Goal: Transaction & Acquisition: Purchase product/service

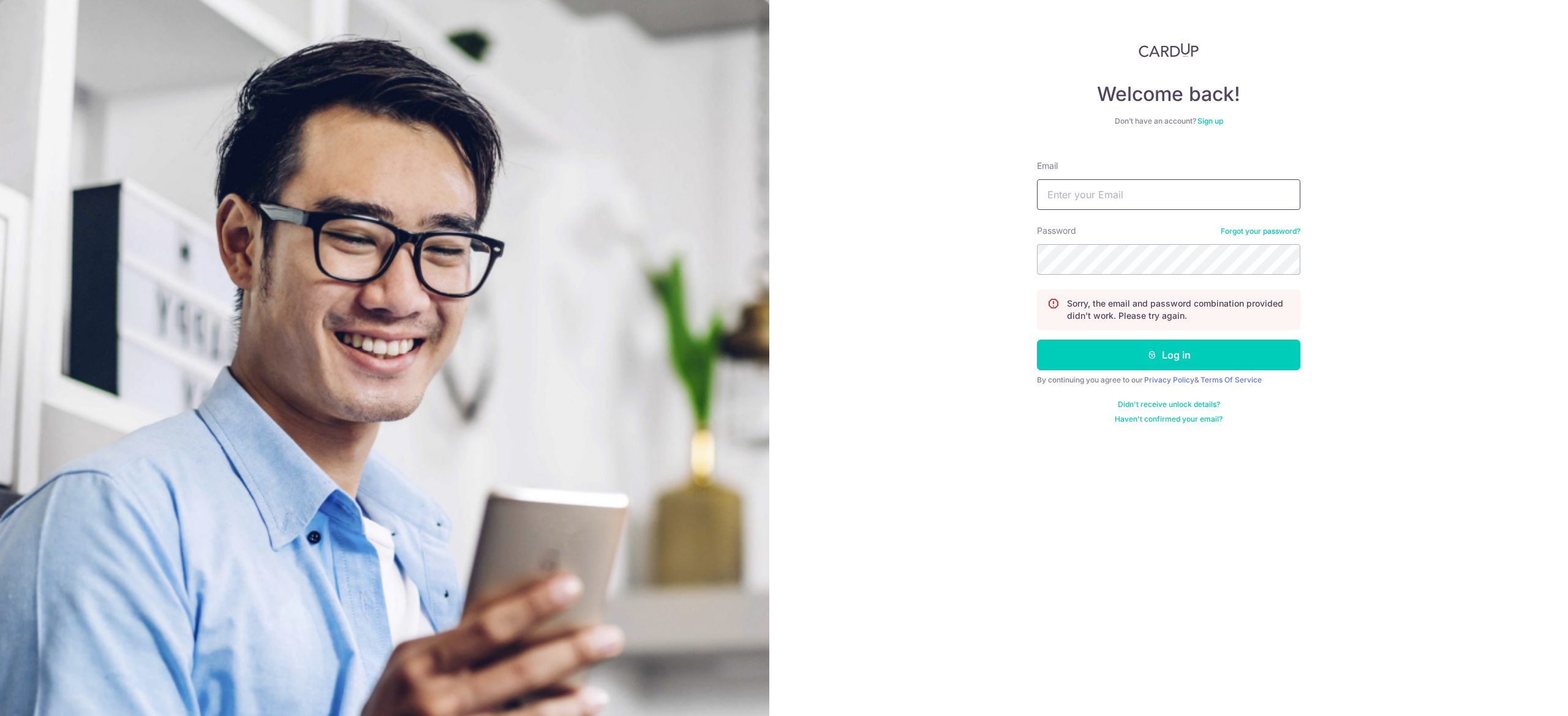
click at [1124, 198] on input "Email" at bounding box center [1168, 195] width 263 height 31
type input "hhquek42@gmail.com"
click at [1037, 340] on button "Log in" at bounding box center [1168, 355] width 263 height 31
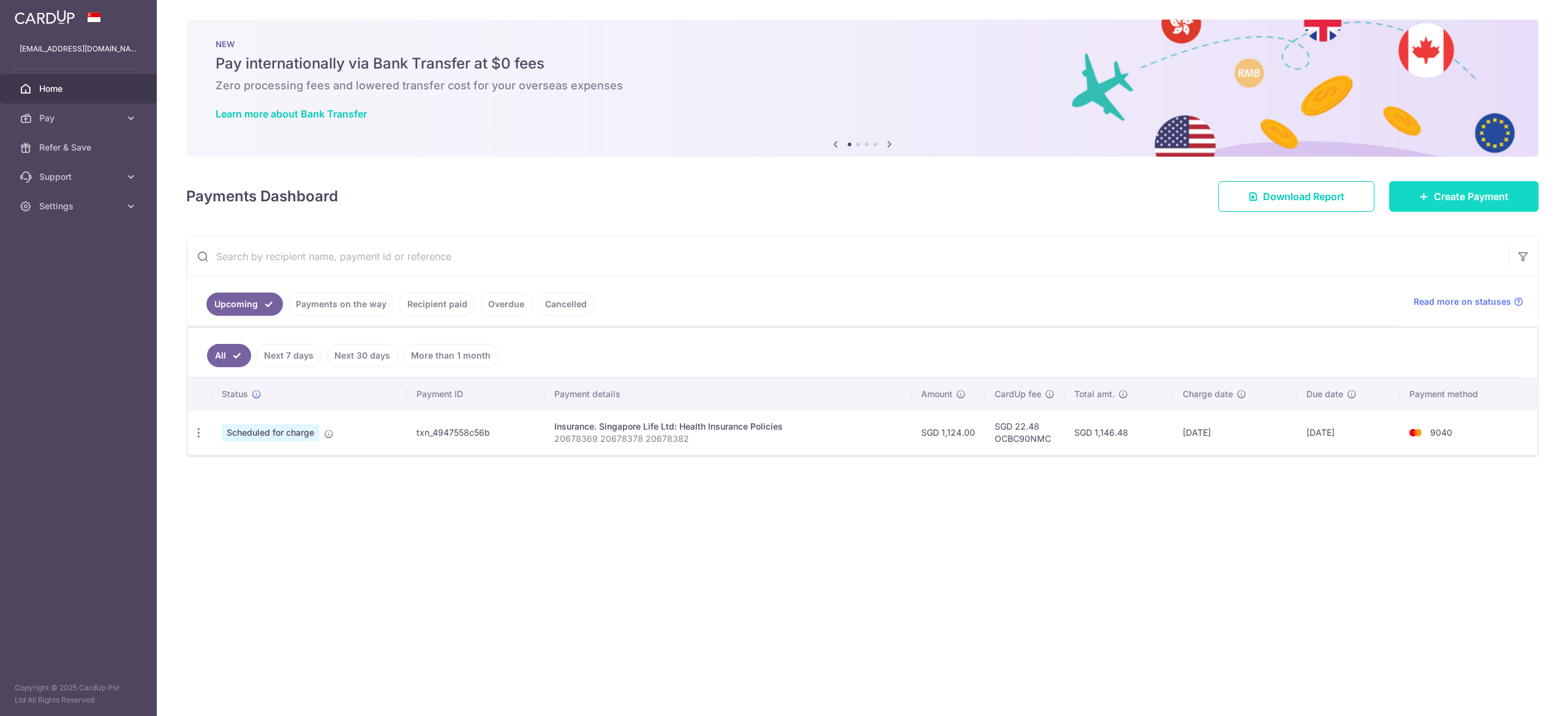
click at [1420, 186] on link "Create Payment" at bounding box center [1464, 196] width 149 height 31
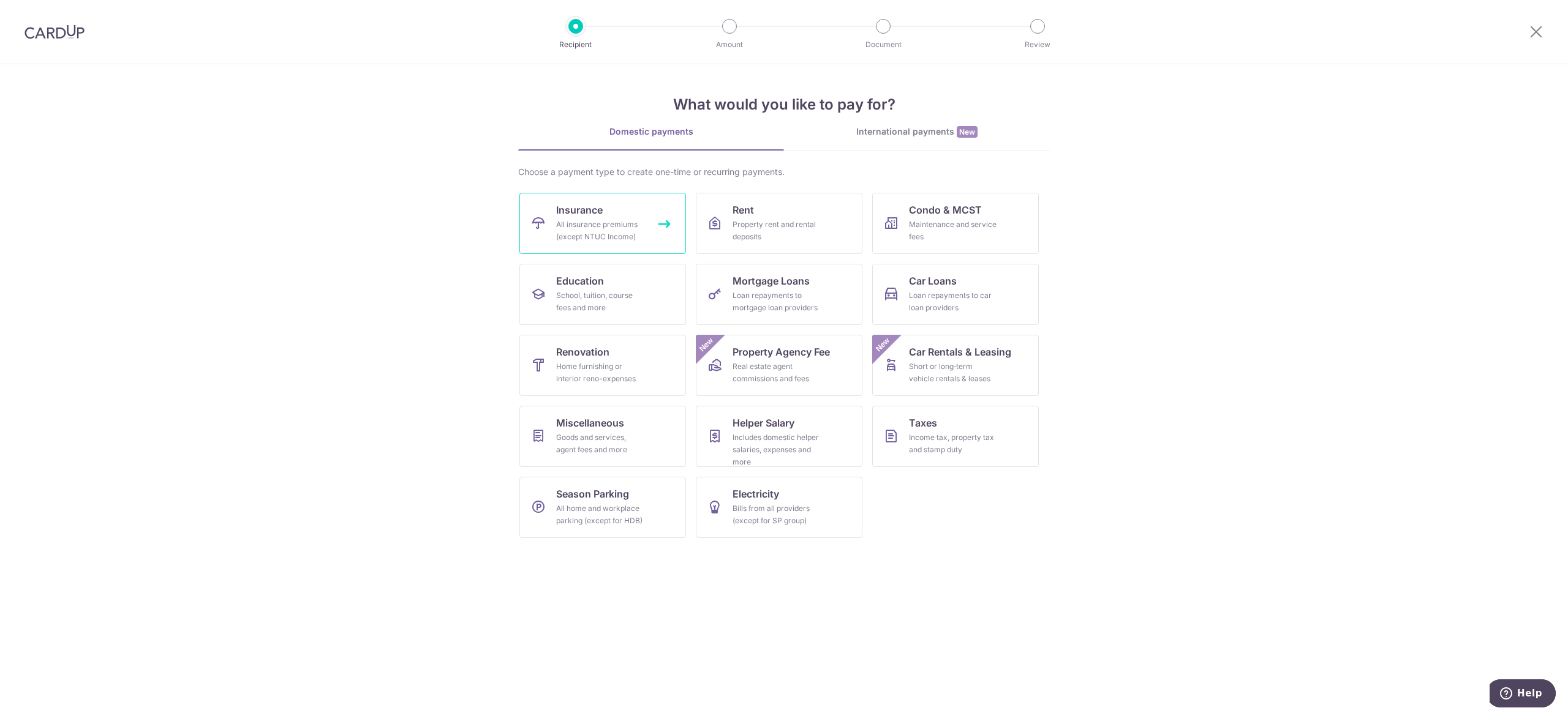
click at [619, 216] on link "Insurance All insurance premiums (except NTUC Income)" at bounding box center [603, 223] width 167 height 61
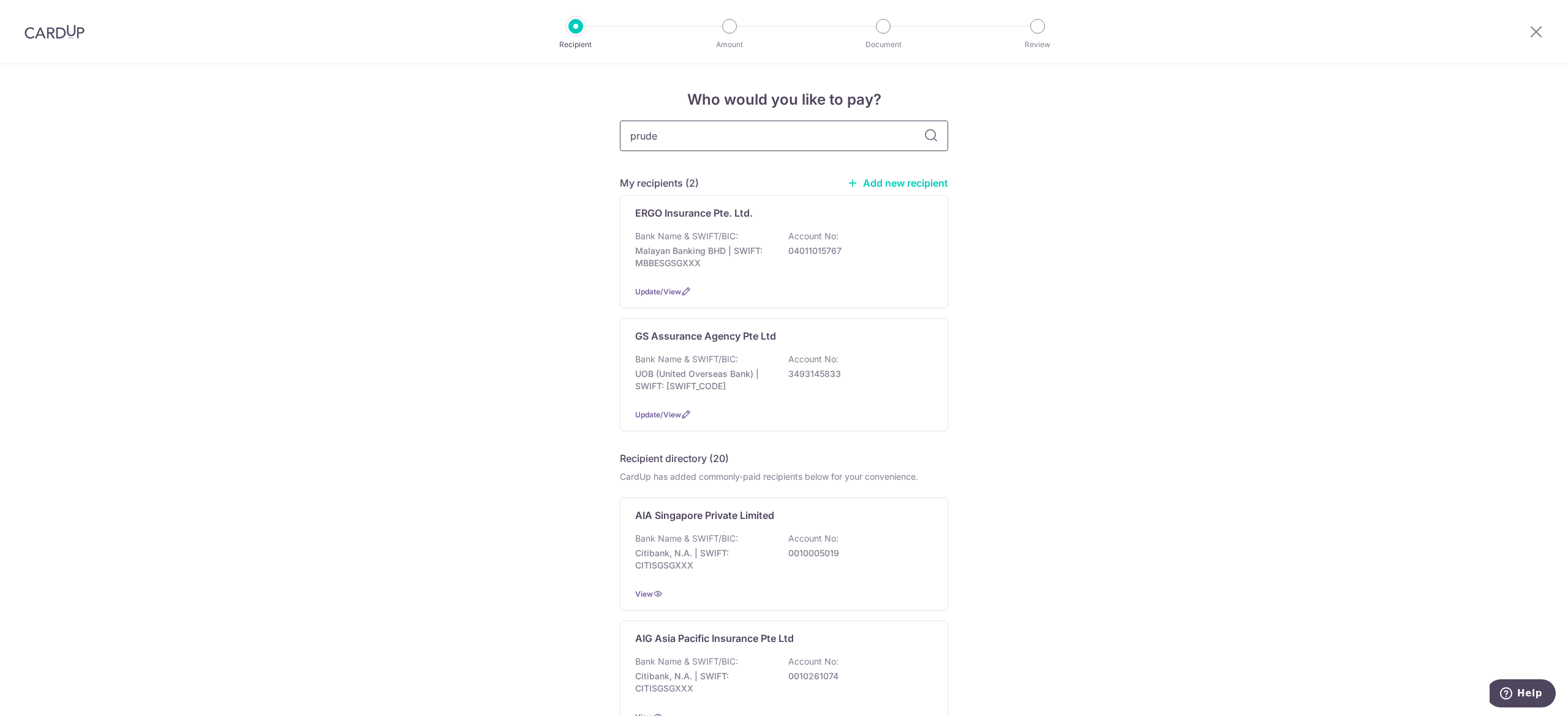
type input "pruden"
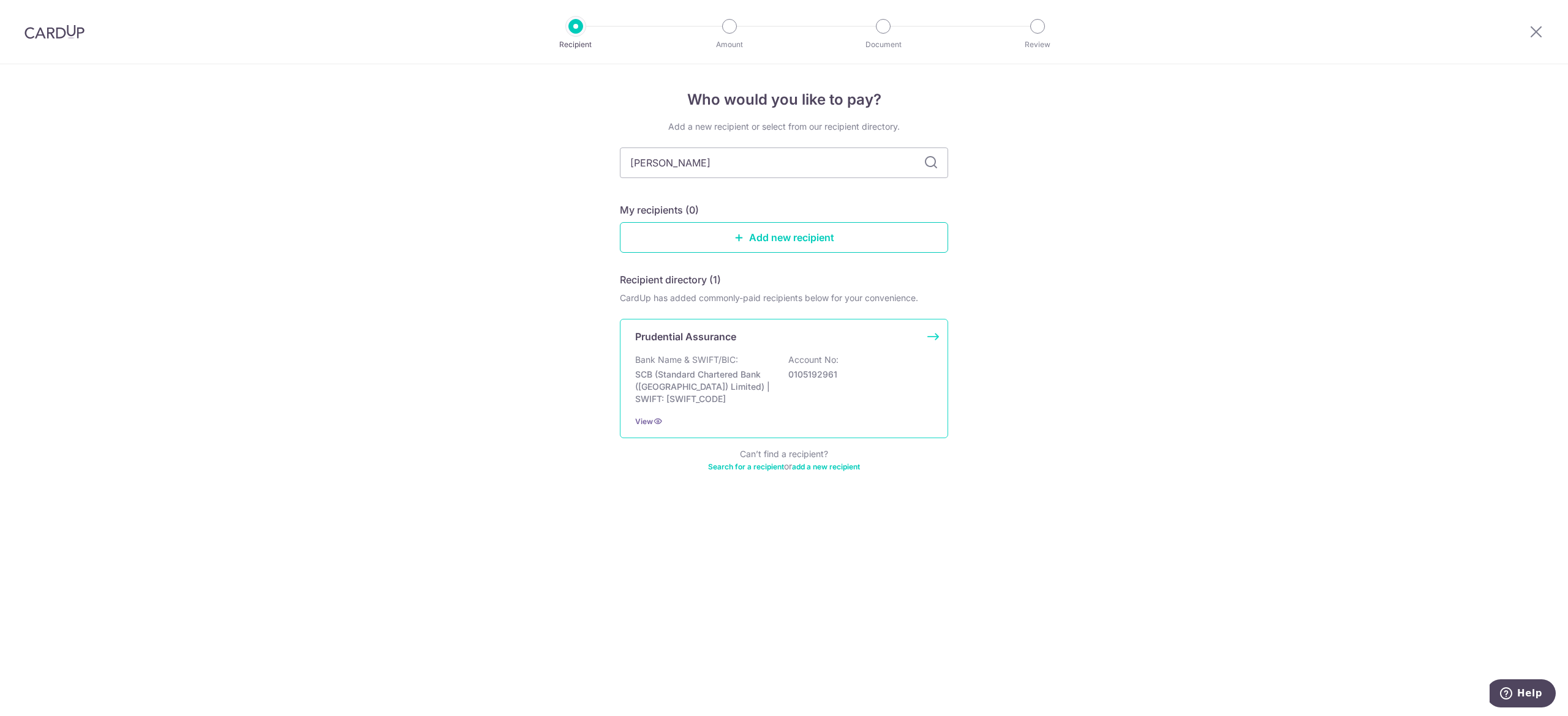
click at [703, 335] on p "Prudential Assurance" at bounding box center [685, 337] width 101 height 15
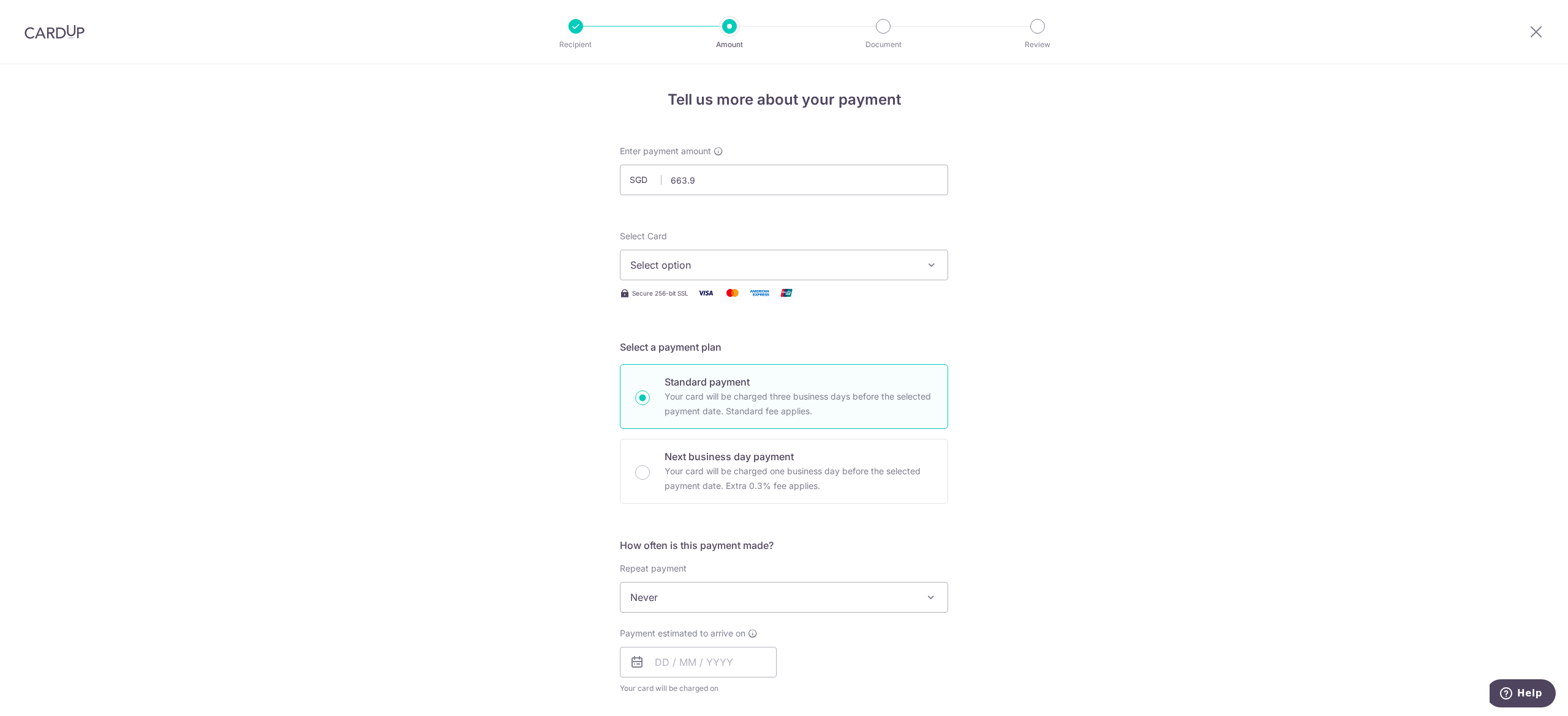
type input "663.90"
click at [965, 167] on div "Tell us more about your payment Enter payment amount SGD 663.90 663.90 Select C…" at bounding box center [784, 618] width 1568 height 1107
click at [830, 261] on span "Select option" at bounding box center [773, 265] width 286 height 15
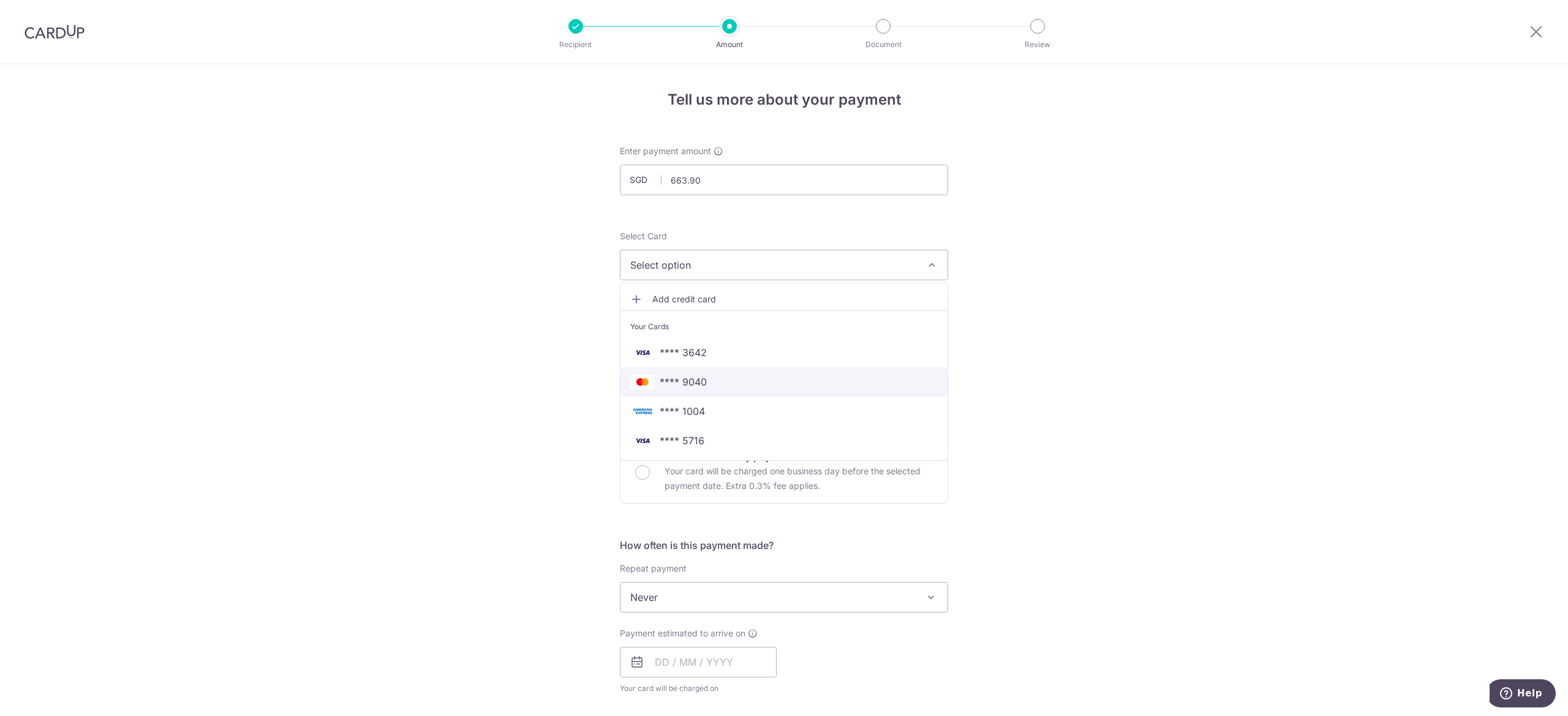
click at [787, 380] on span "**** 9040" at bounding box center [784, 382] width 307 height 15
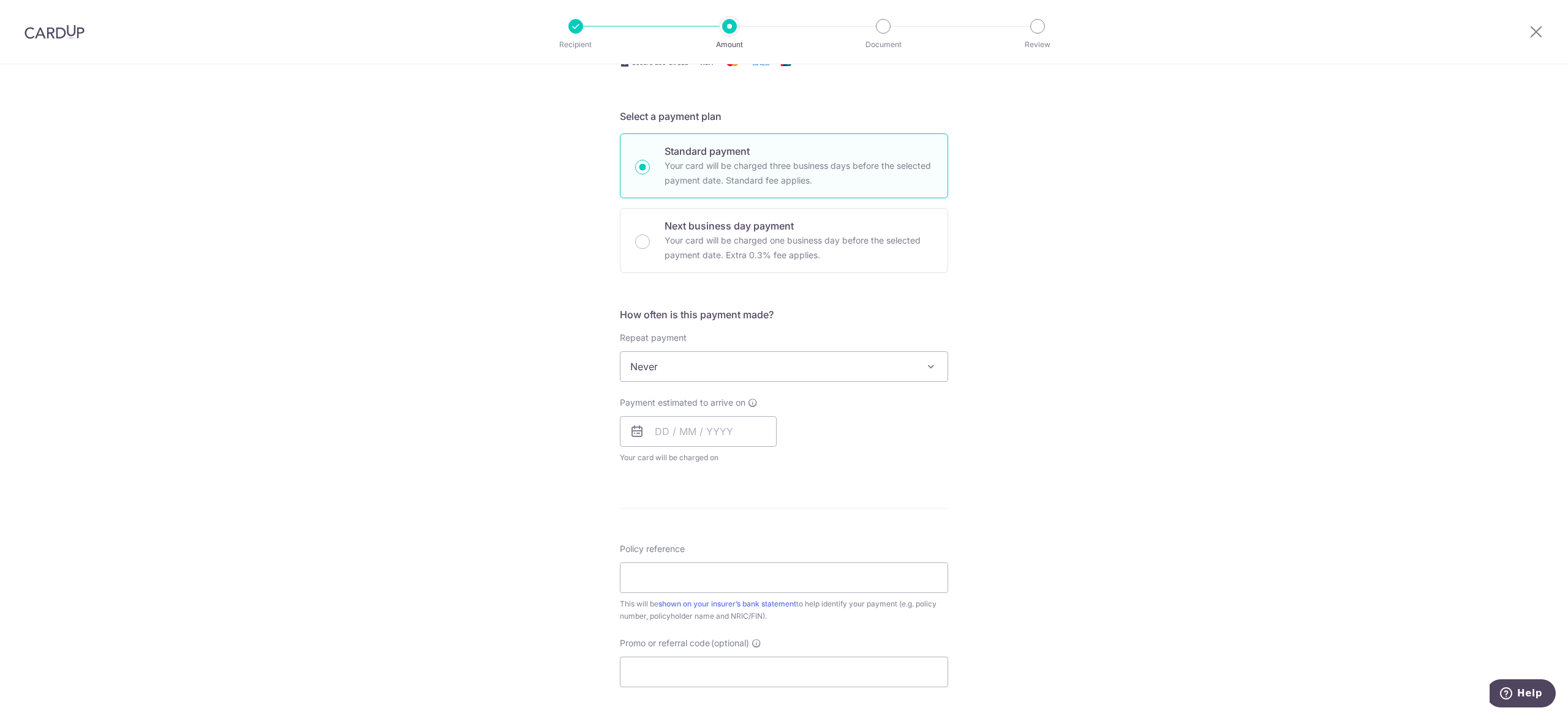
scroll to position [245, 0]
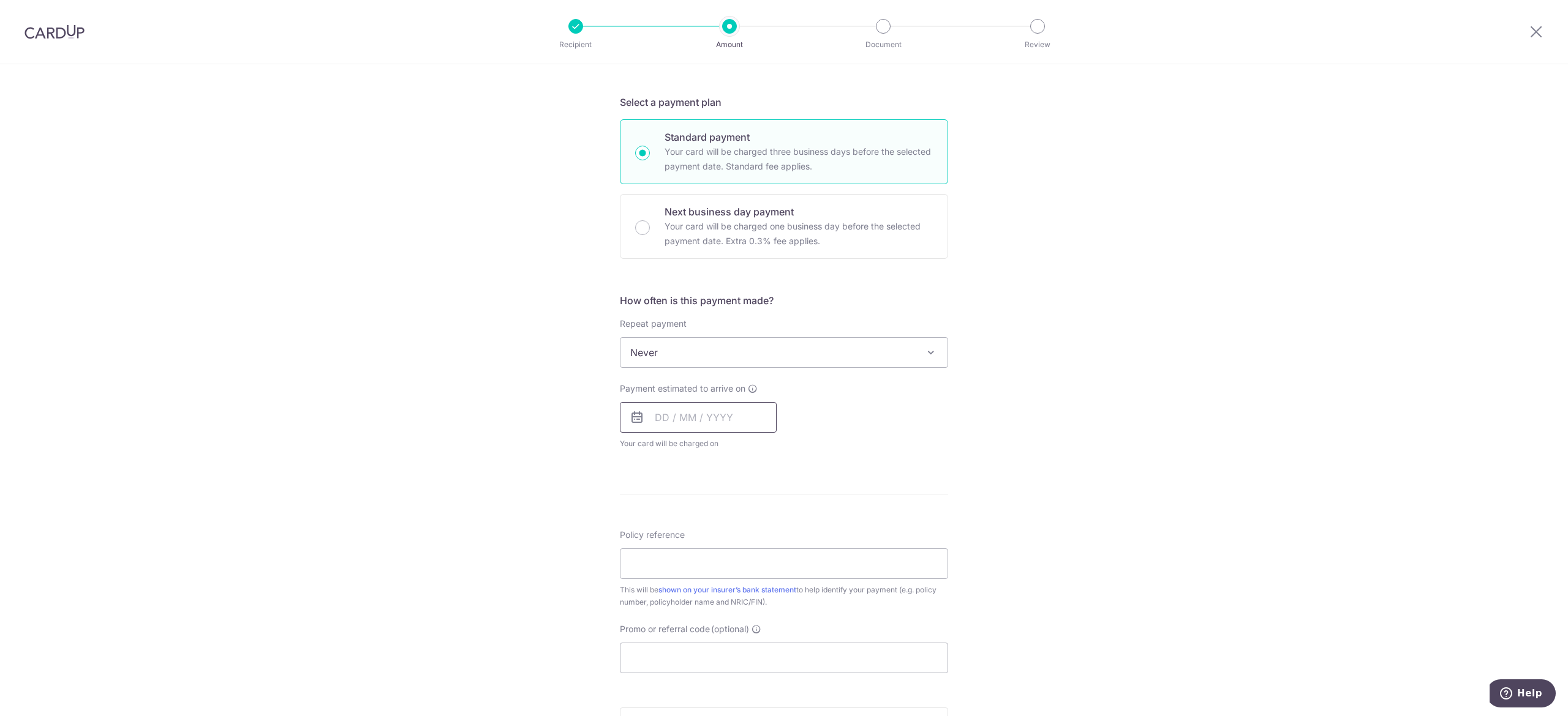
click at [696, 410] on input "text" at bounding box center [698, 417] width 157 height 31
click at [758, 575] on link "24" at bounding box center [767, 578] width 20 height 20
type input "24/10/2025"
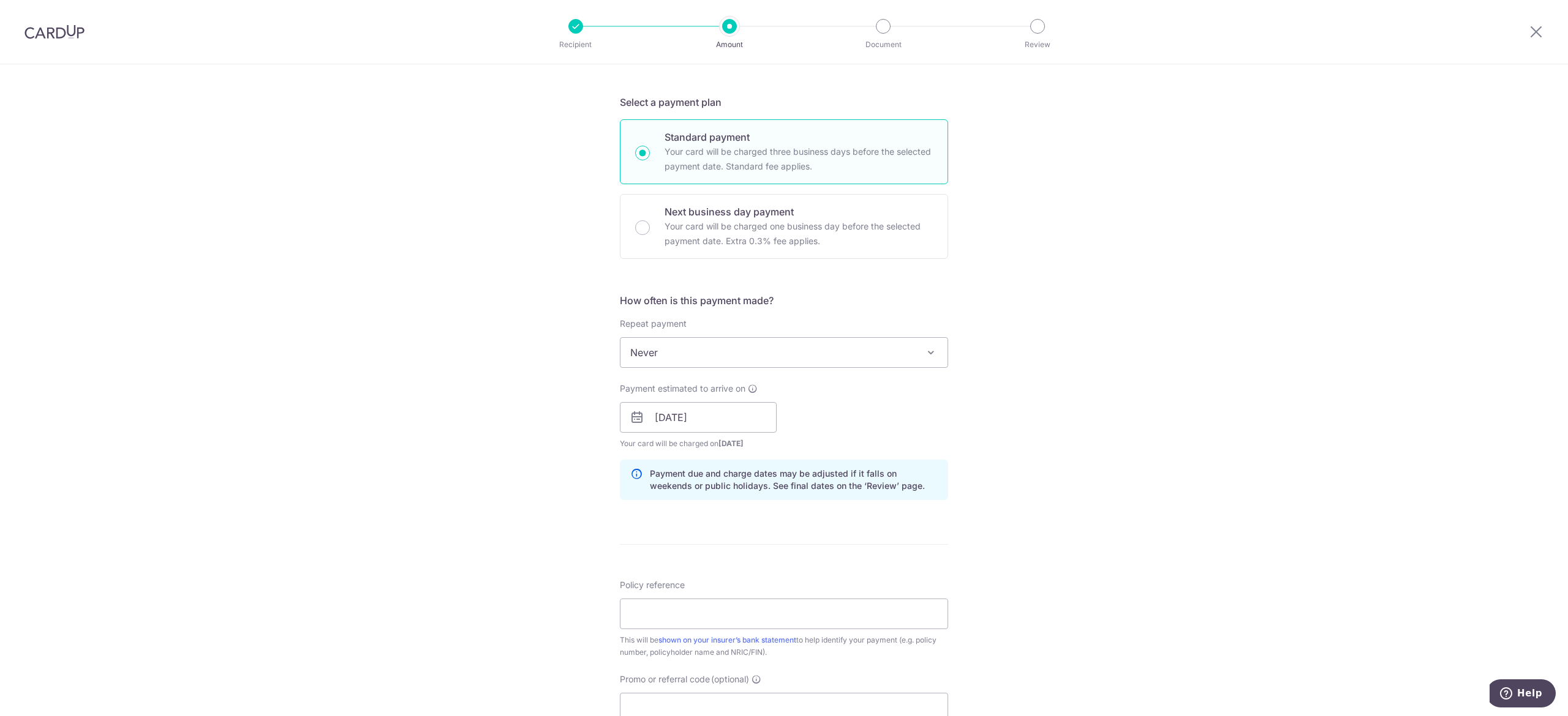
scroll to position [490, 0]
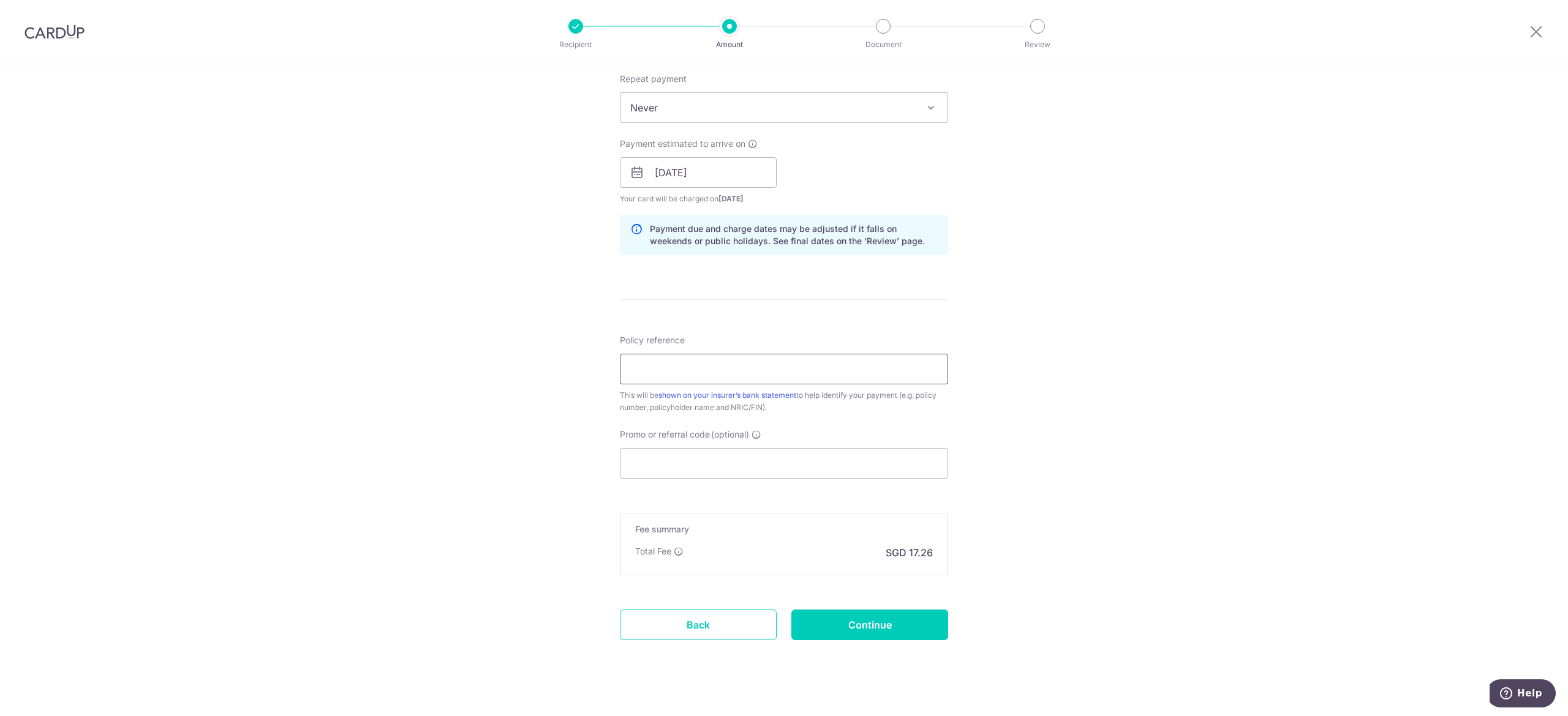
click at [718, 382] on input "Policy reference" at bounding box center [784, 369] width 328 height 31
click at [721, 365] on input "Policy reference" at bounding box center [784, 369] width 328 height 31
type input "22977733"
click at [823, 456] on input "Promo or referral code (optional)" at bounding box center [784, 463] width 328 height 31
click at [723, 469] on input "Promo or referral code (optional)" at bounding box center [784, 463] width 328 height 31
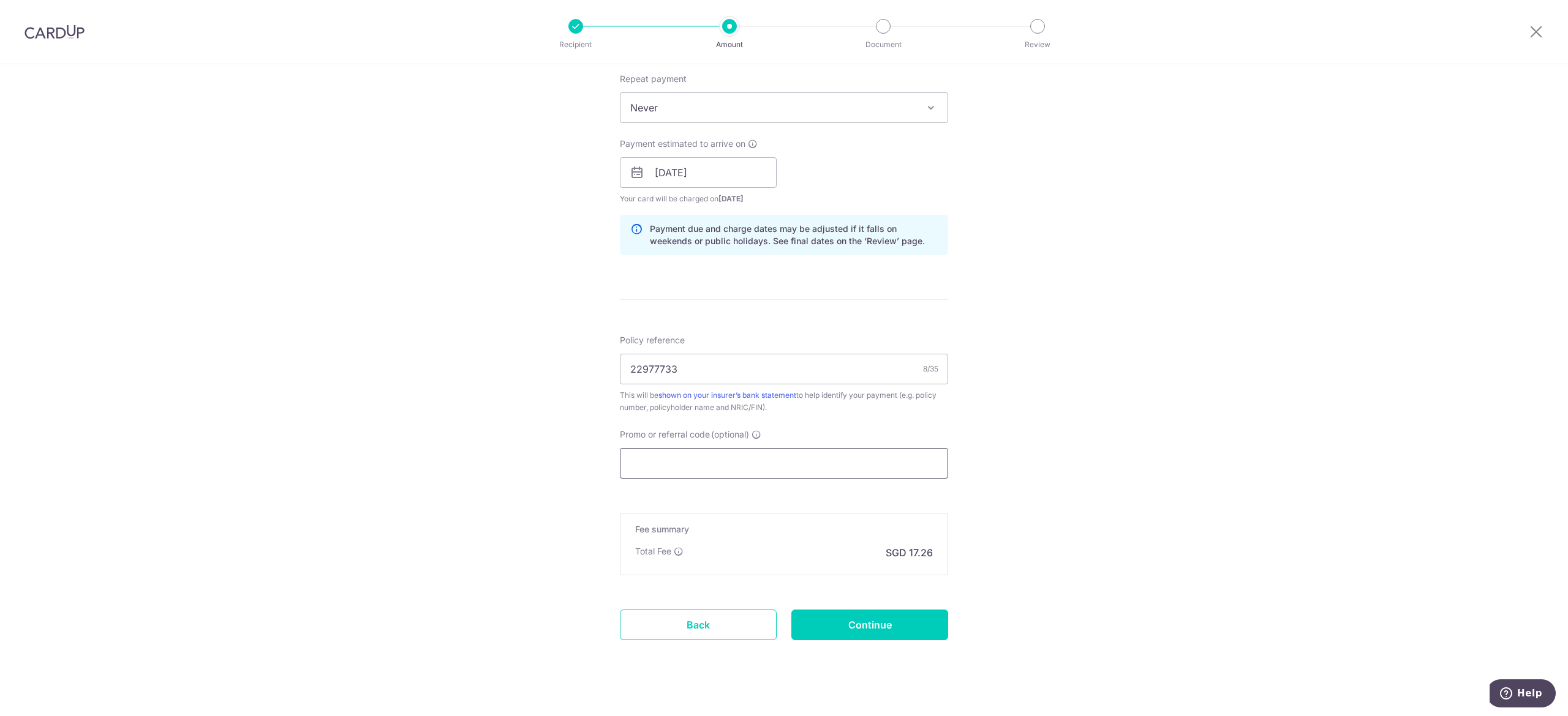
paste input "OCBC90NMC"
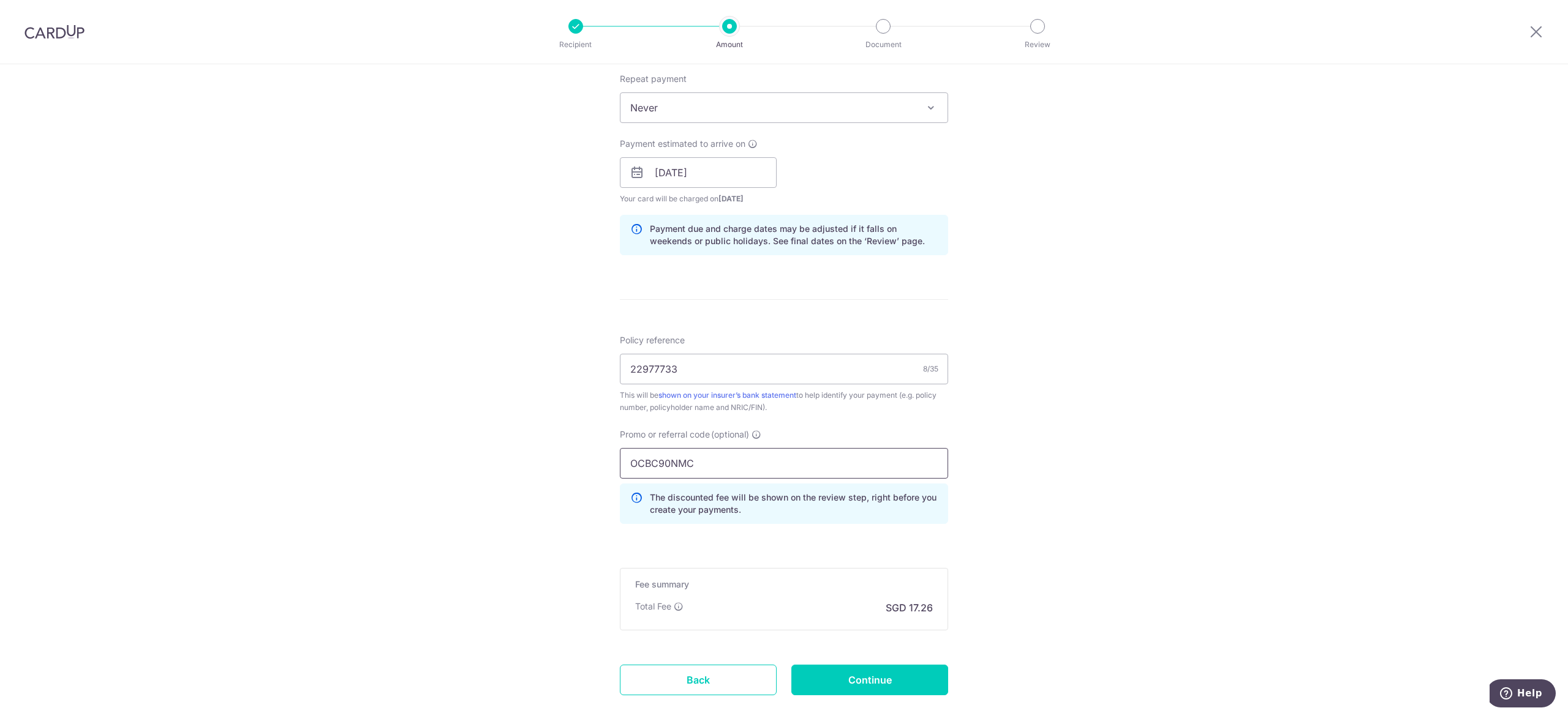
type input "OCBC90NMC"
click at [1048, 532] on div "Tell us more about your payment Enter payment amount SGD 663.90 663.90 Select C…" at bounding box center [784, 181] width 1568 height 1212
click at [875, 677] on input "Continue" at bounding box center [869, 679] width 157 height 31
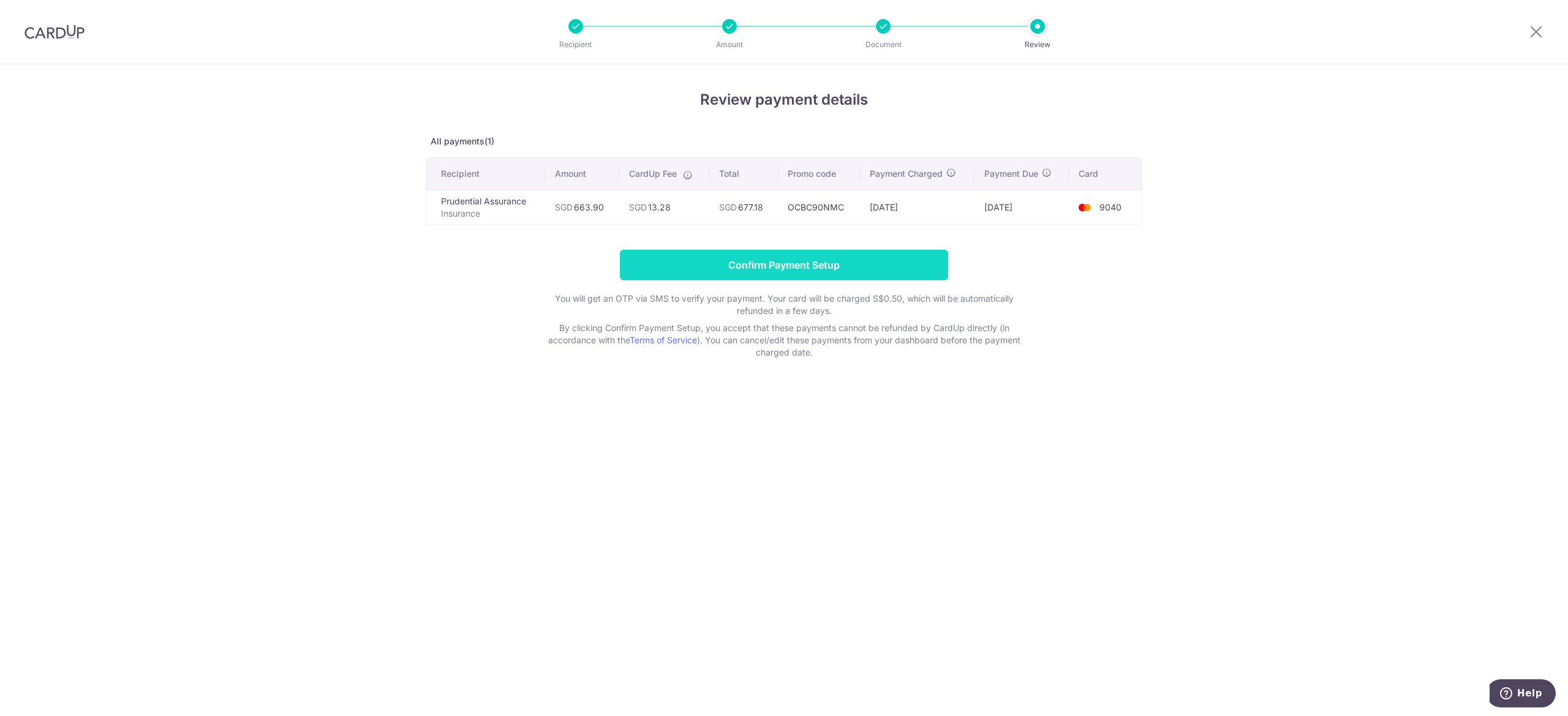
click at [841, 254] on input "Confirm Payment Setup" at bounding box center [784, 264] width 328 height 31
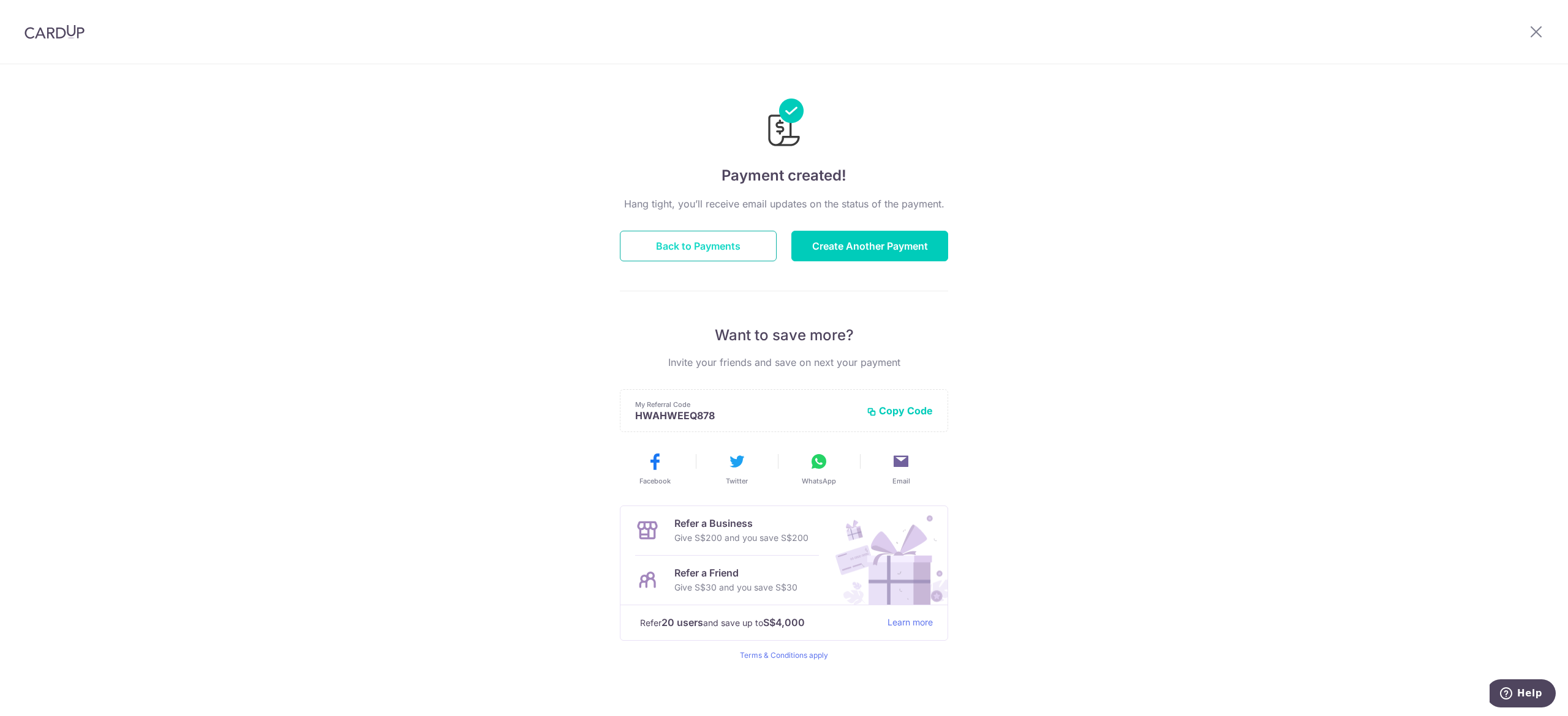
click at [698, 245] on button "Back to Payments" at bounding box center [698, 245] width 157 height 31
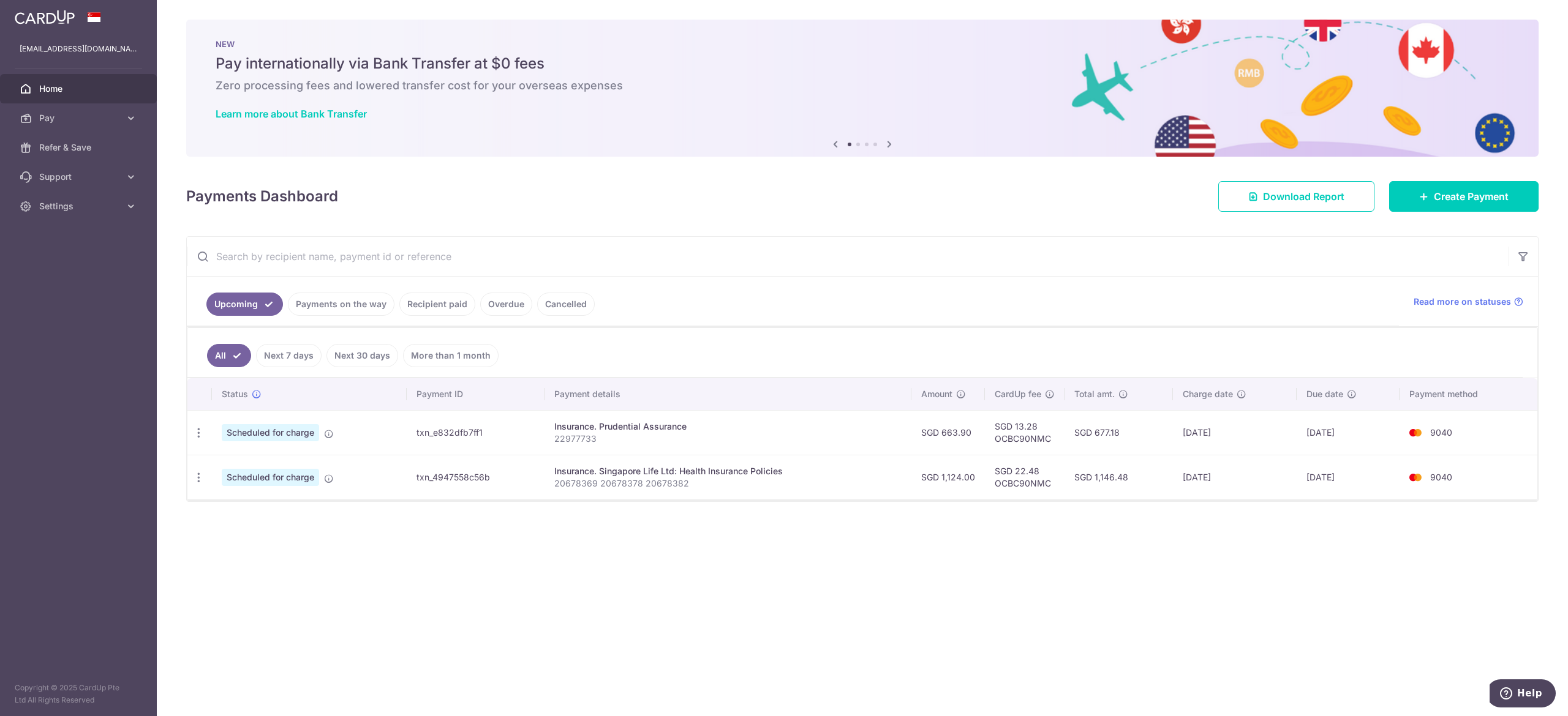
click at [187, 435] on div "All Next 7 days Next 30 days More than 1 month Status Payment ID Payment detail…" at bounding box center [862, 414] width 1352 height 174
click at [199, 439] on icon "button" at bounding box center [198, 433] width 13 height 13
click at [241, 462] on span "Update payment" at bounding box center [264, 466] width 83 height 15
radio input "true"
type input "663.90"
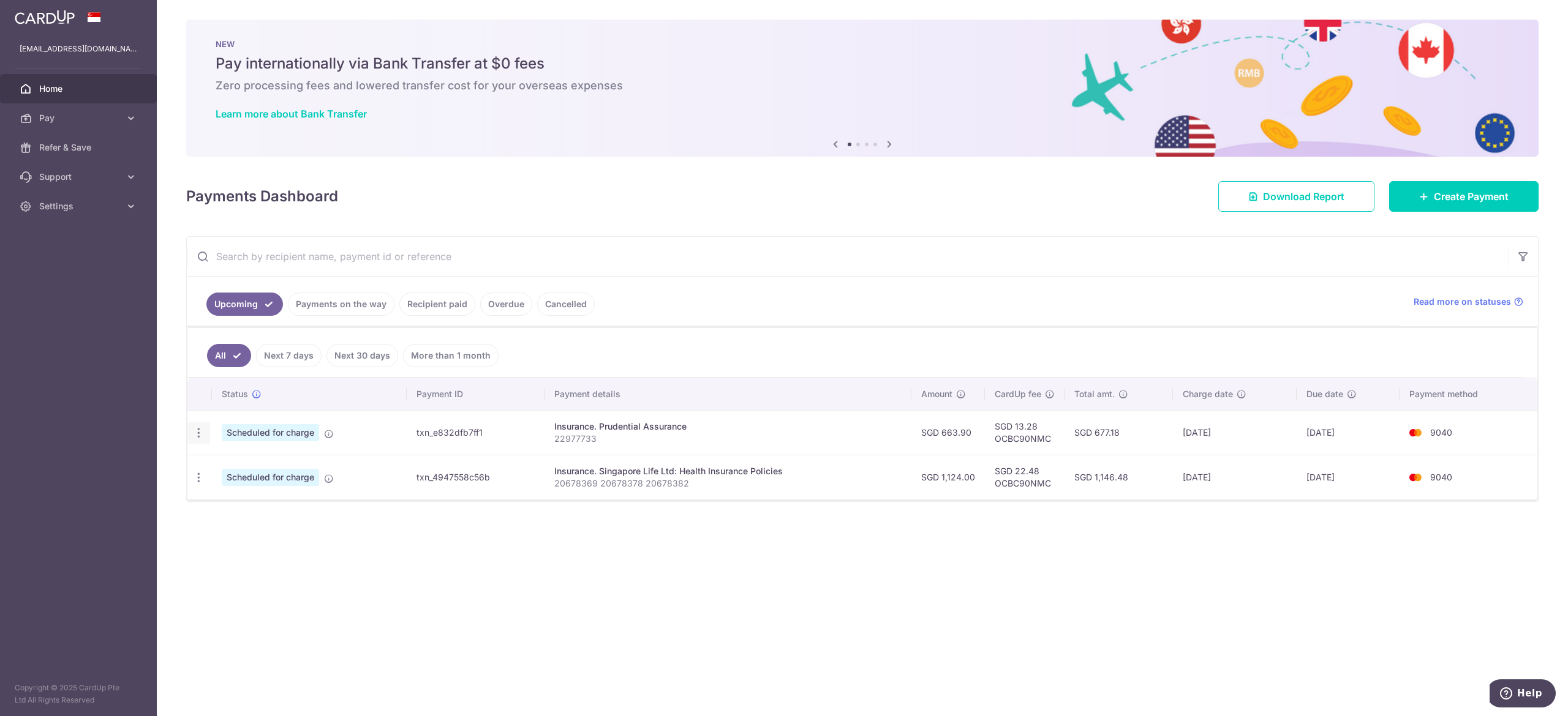
type input "24/10/2025"
type input "22977733"
type input "OCBC90NMC"
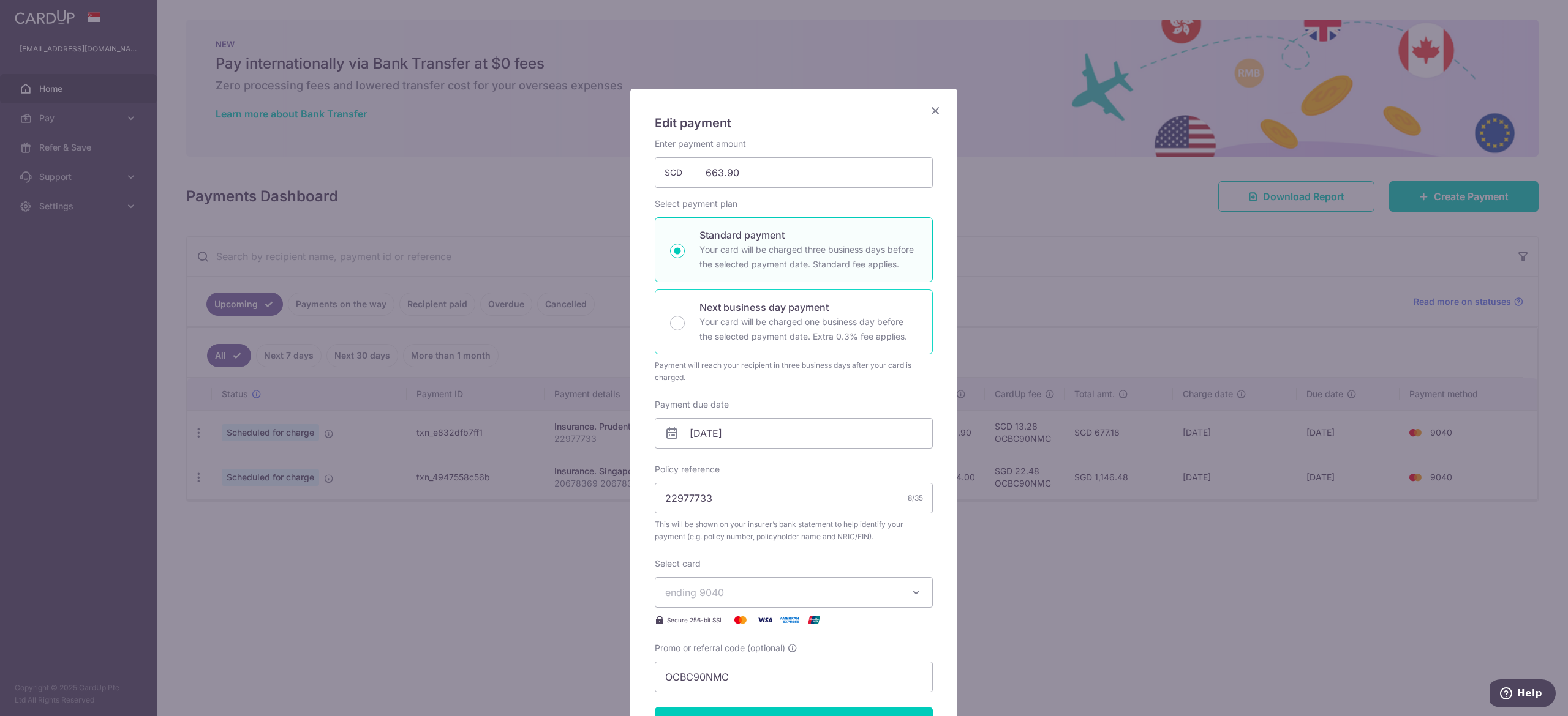
scroll to position [245, 0]
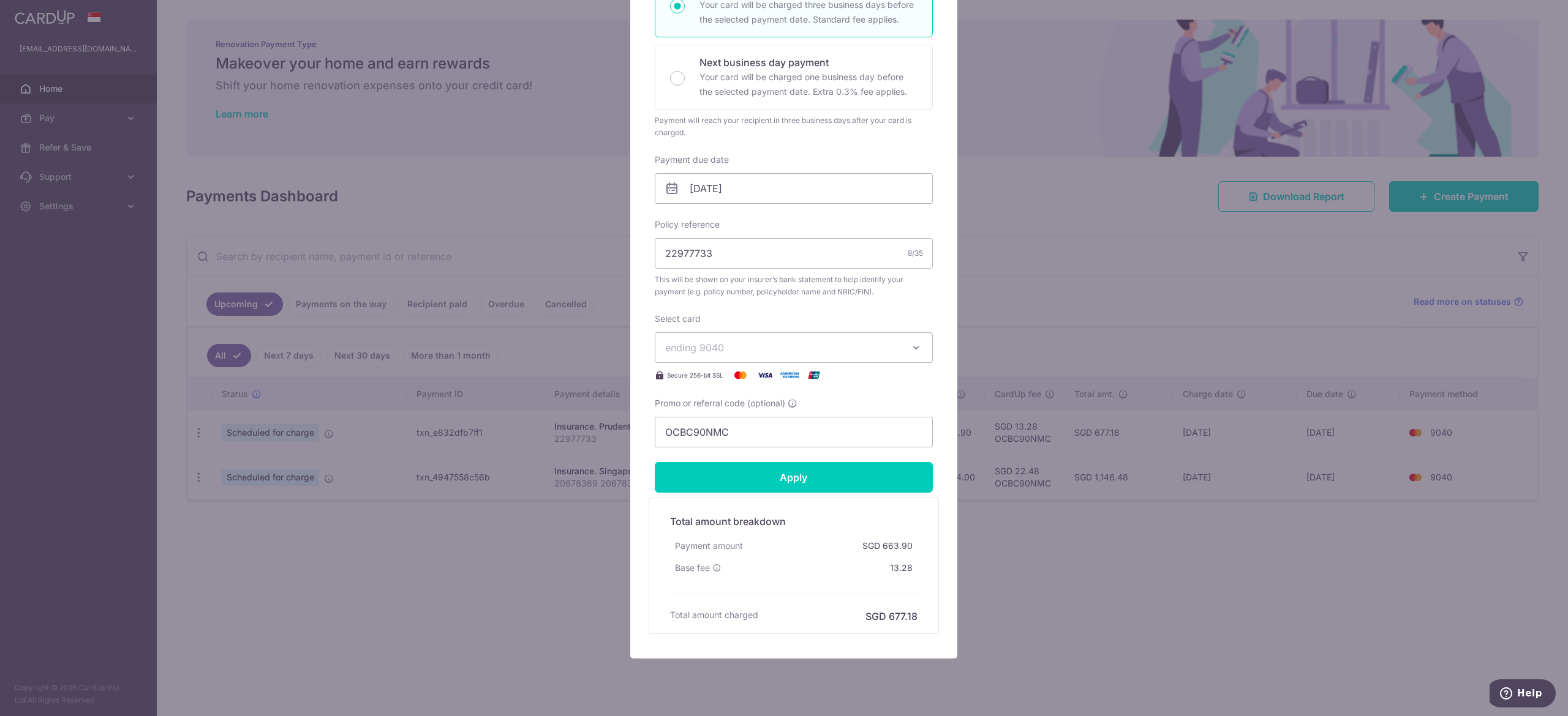
click at [1088, 535] on div "Edit payment By clicking apply, you will make changes to all payments to Pruden…" at bounding box center [784, 358] width 1568 height 716
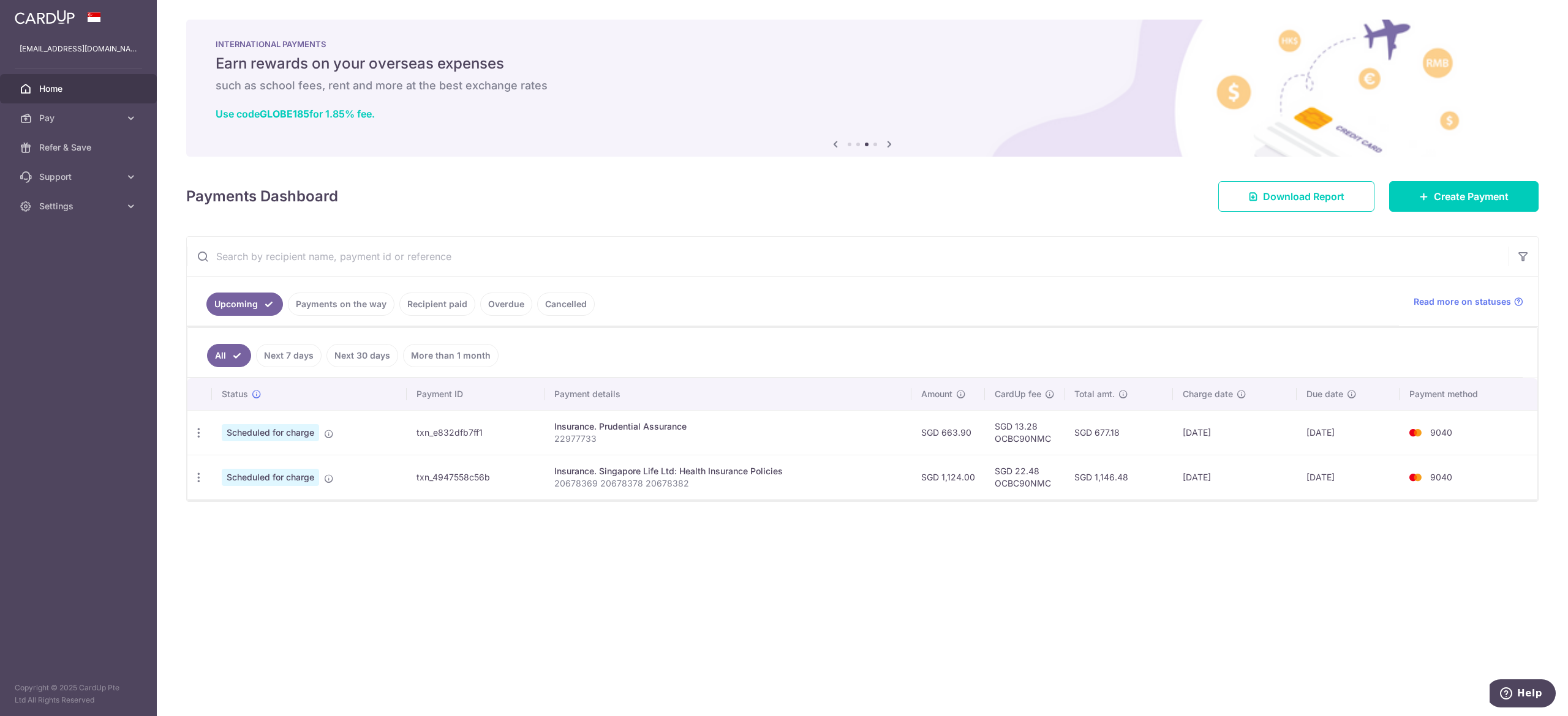
click at [881, 289] on ul "Upcoming Payments on the way Recipient paid Overdue Cancelled" at bounding box center [792, 301] width 1212 height 49
click at [64, 208] on span "Settings" at bounding box center [79, 206] width 81 height 12
click at [44, 264] on span "Logout" at bounding box center [79, 265] width 81 height 12
